Goal: Navigation & Orientation: Find specific page/section

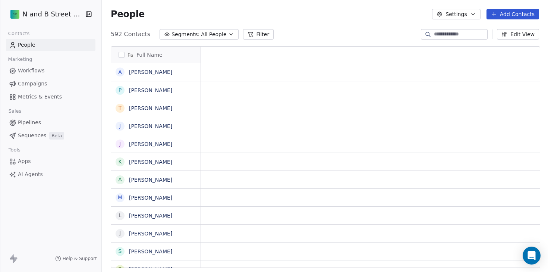
scroll to position [239, 447]
